Goal: Check status: Check status

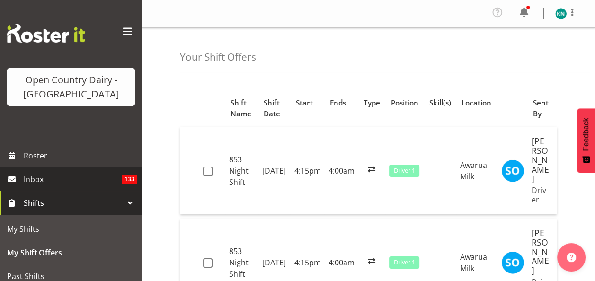
click at [33, 178] on span "Inbox" at bounding box center [73, 179] width 98 height 14
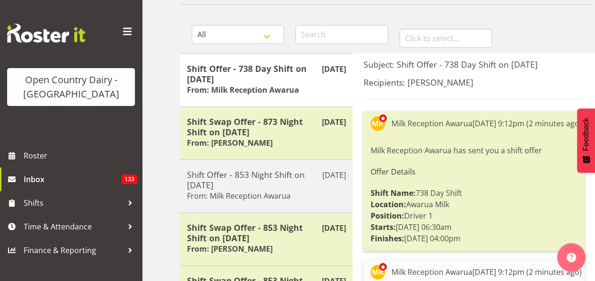
scroll to position [95, 0]
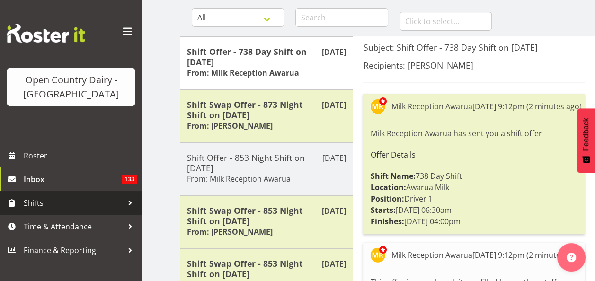
click at [38, 202] on span "Shifts" at bounding box center [73, 203] width 99 height 14
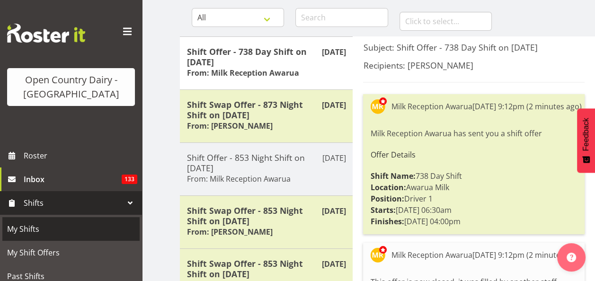
click at [34, 230] on span "My Shifts" at bounding box center [71, 229] width 128 height 14
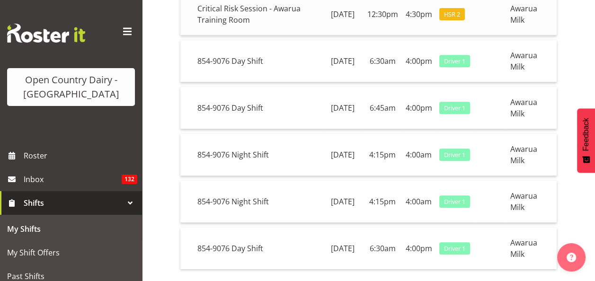
scroll to position [366, 0]
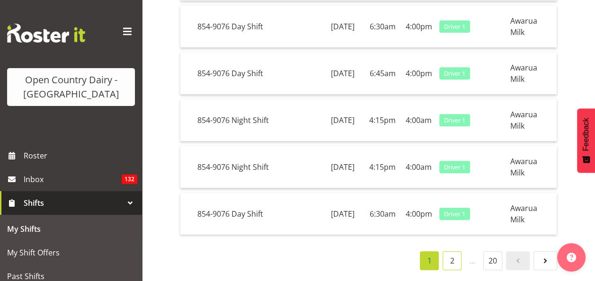
click at [454, 251] on link "2" at bounding box center [451, 260] width 19 height 19
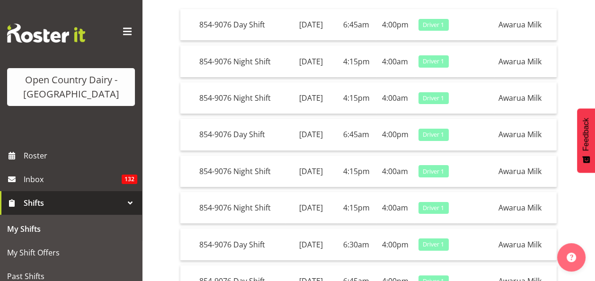
scroll to position [118, 0]
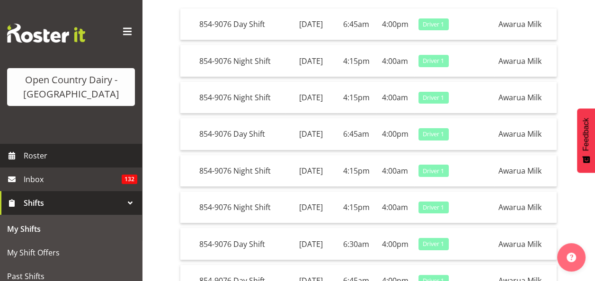
click at [36, 155] on span "Roster" at bounding box center [81, 156] width 114 height 14
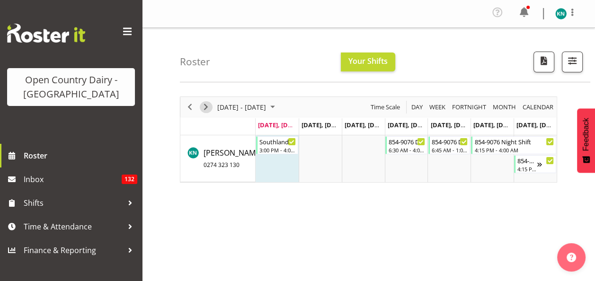
click at [205, 105] on span "Next" at bounding box center [205, 107] width 11 height 12
